Goal: Task Accomplishment & Management: Manage account settings

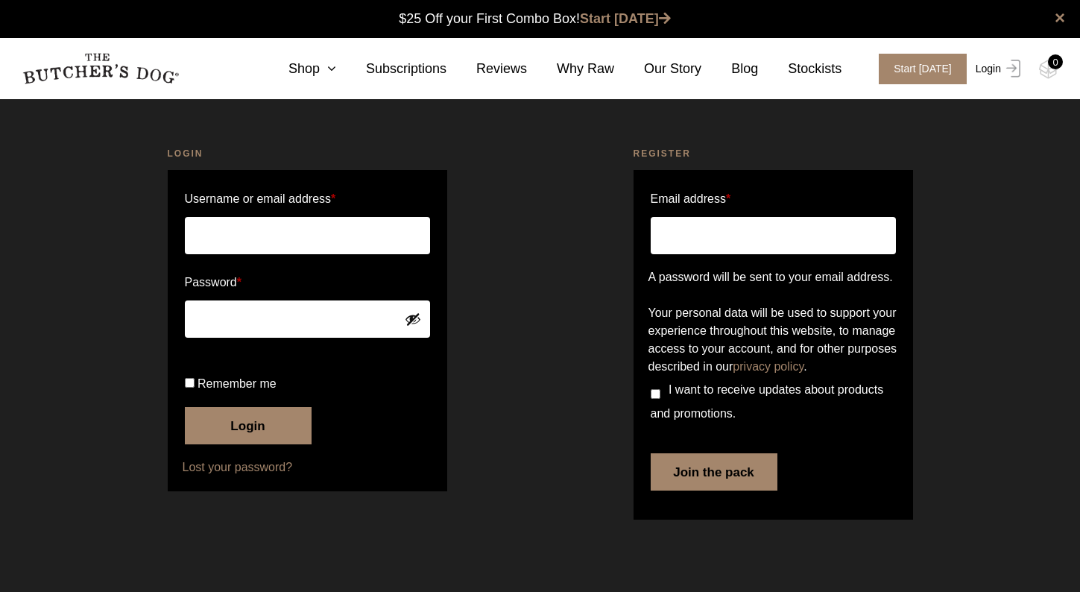
click at [988, 69] on link "Login" at bounding box center [996, 69] width 48 height 31
click at [1009, 69] on img at bounding box center [1010, 69] width 19 height 18
click at [346, 290] on label "Password *" at bounding box center [307, 283] width 245 height 24
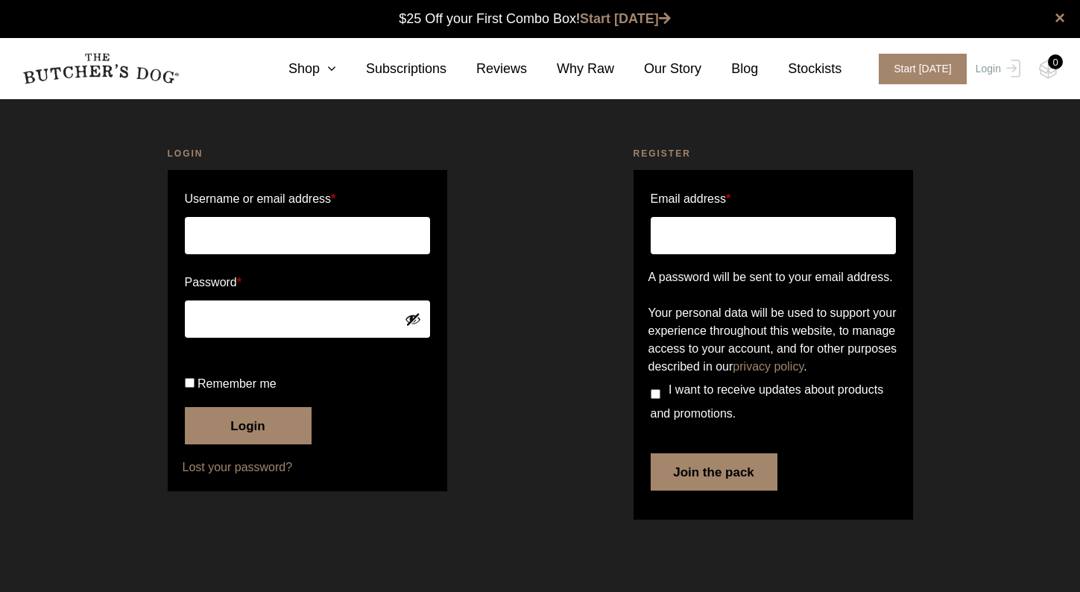
click at [322, 230] on input "Username or email address *" at bounding box center [307, 235] width 245 height 37
type input "[PERSON_NAME][EMAIL_ADDRESS][DOMAIN_NAME]"
click at [280, 238] on input "Username or email address *" at bounding box center [307, 235] width 245 height 37
type input "[PERSON_NAME][EMAIL_ADDRESS][DOMAIN_NAME]"
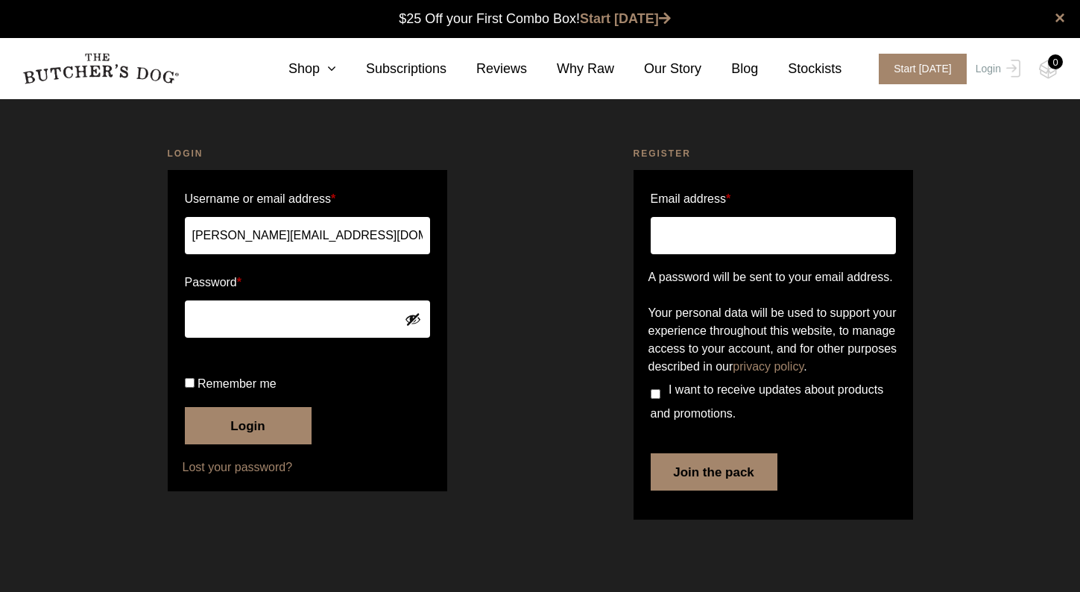
click at [408, 316] on button "Show password" at bounding box center [413, 319] width 16 height 16
click at [233, 444] on button "Login" at bounding box center [248, 425] width 127 height 37
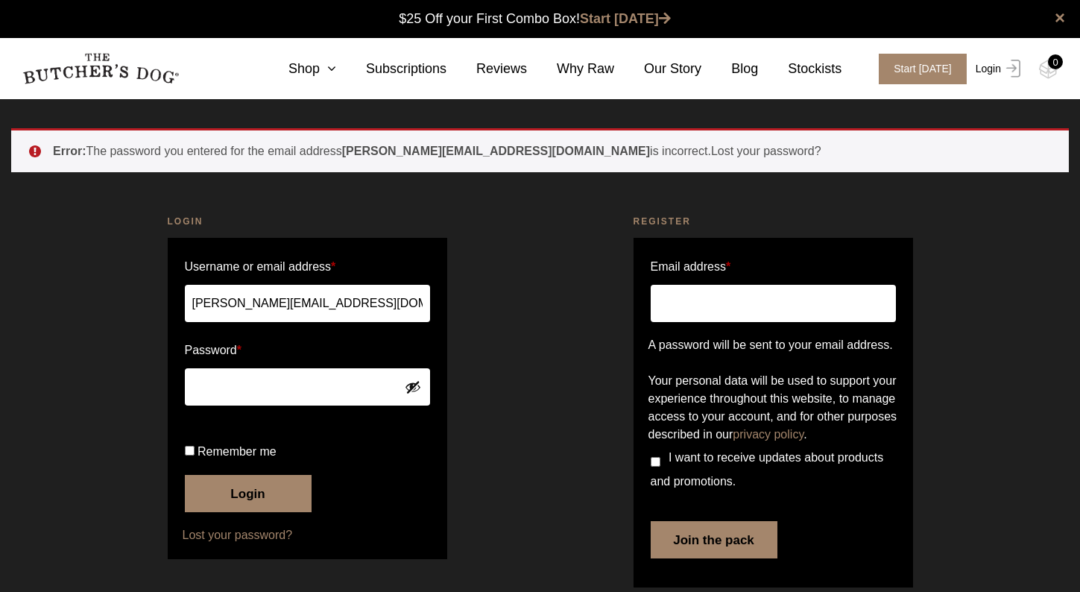
click at [1005, 68] on img at bounding box center [1010, 69] width 19 height 18
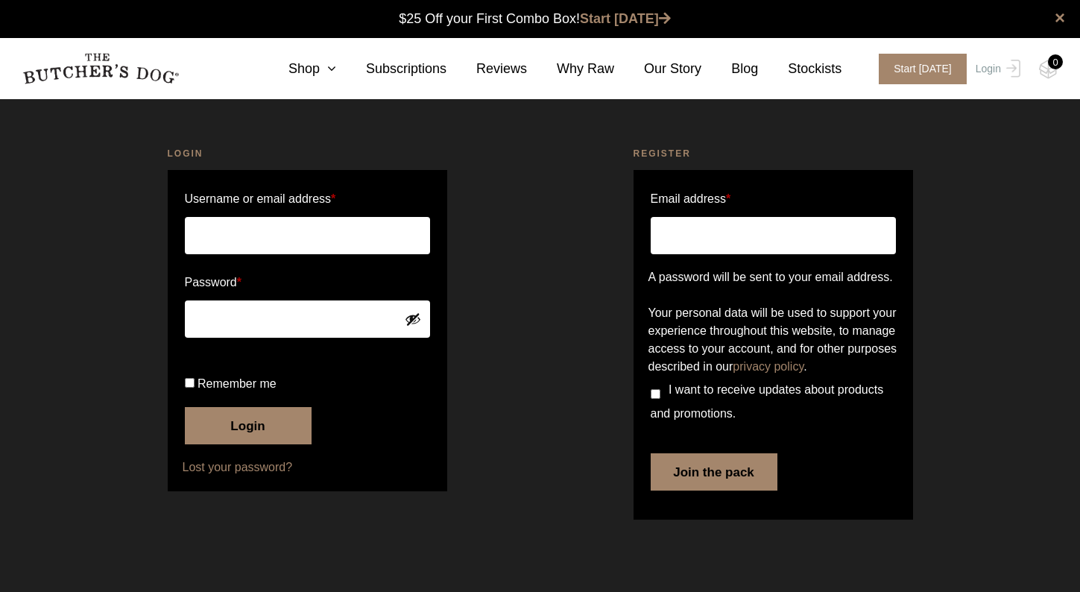
click at [1052, 63] on div "0" at bounding box center [1055, 61] width 15 height 15
click at [361, 239] on input "Username or email address *" at bounding box center [307, 235] width 245 height 37
type input "jonica@uniquetourism.com"
click at [248, 444] on button "Login" at bounding box center [248, 425] width 127 height 37
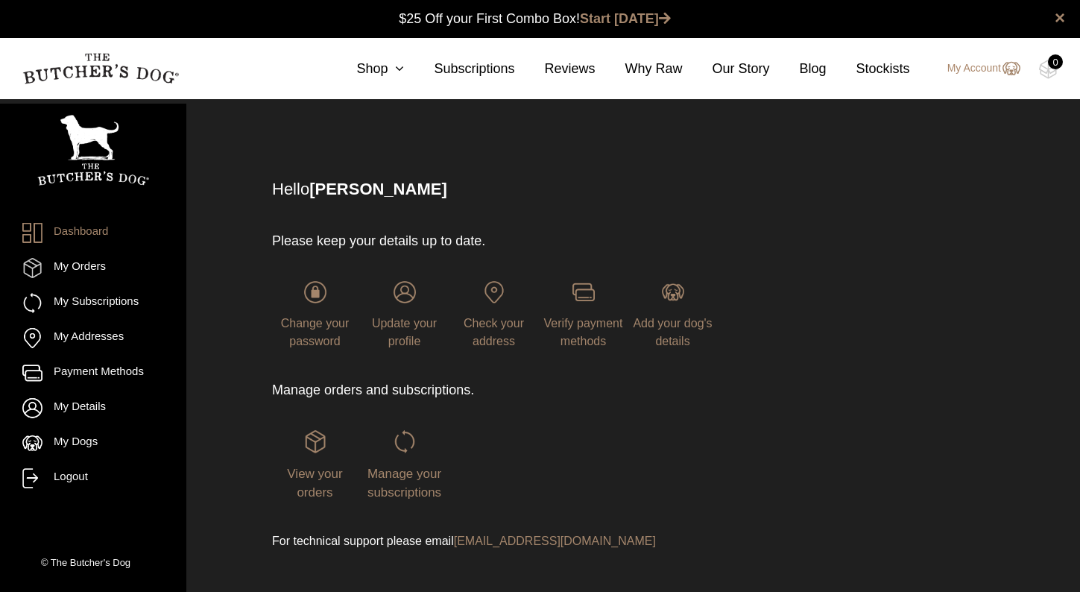
scroll to position [1, 0]
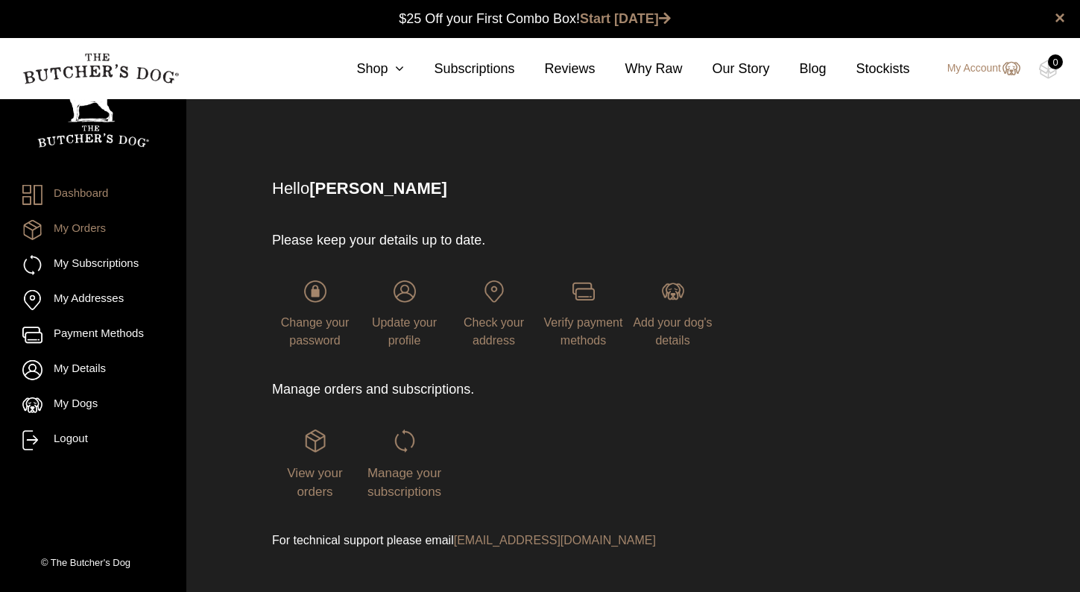
click at [75, 237] on link "My Orders" at bounding box center [93, 230] width 142 height 20
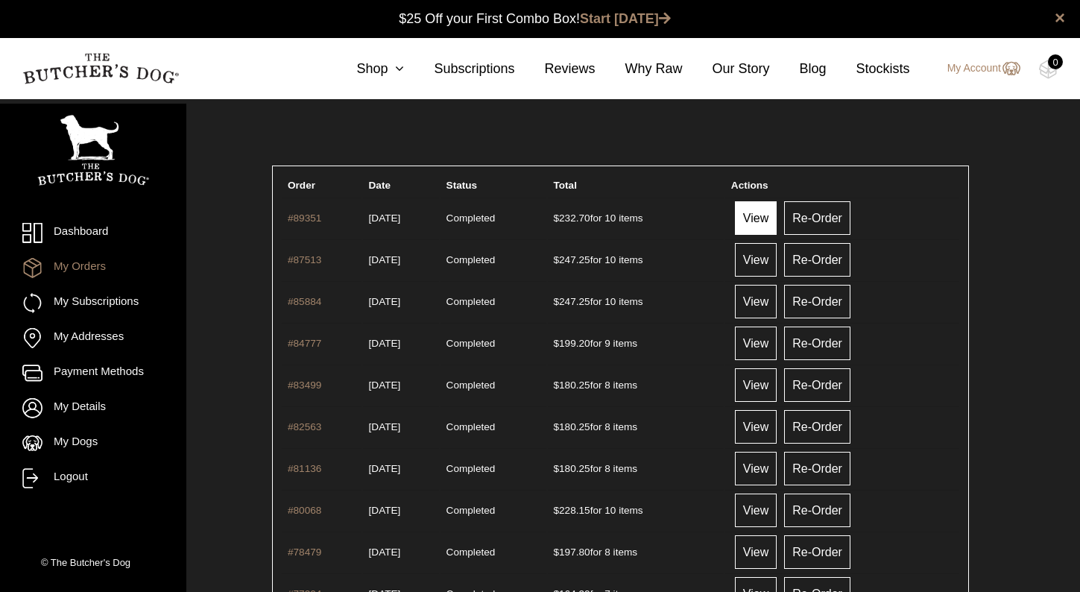
click at [772, 222] on link "View" at bounding box center [756, 218] width 42 height 34
